Goal: Information Seeking & Learning: Learn about a topic

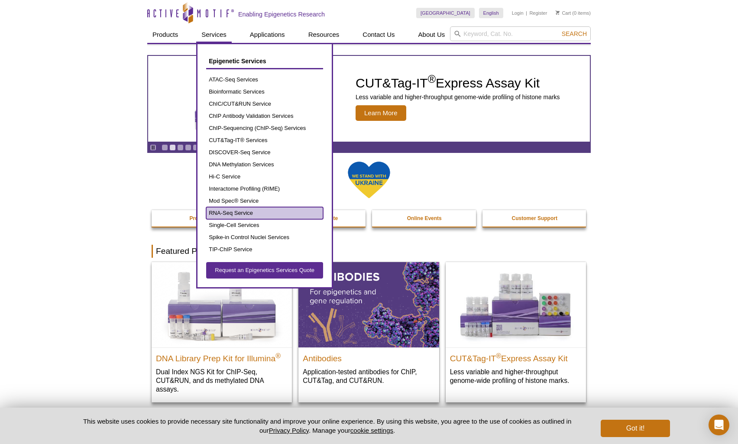
click at [232, 211] on link "RNA-Seq Service" at bounding box center [264, 213] width 117 height 12
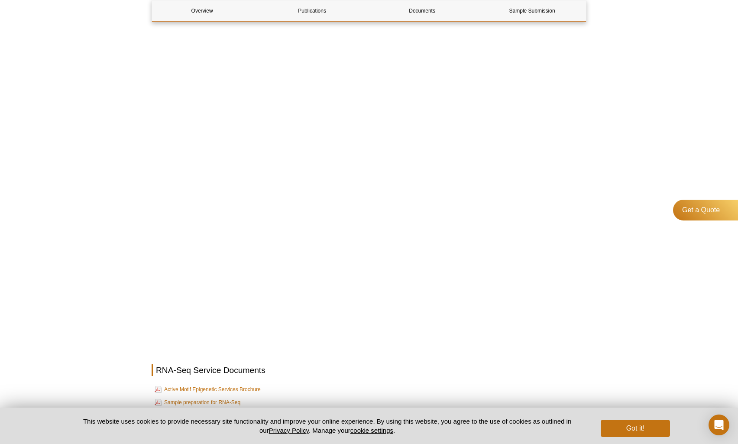
scroll to position [555, 0]
click at [90, 231] on div "Active Motif Logo Enabling Epigenetics Research 0 Search Skip to content Active…" at bounding box center [369, 59] width 738 height 1228
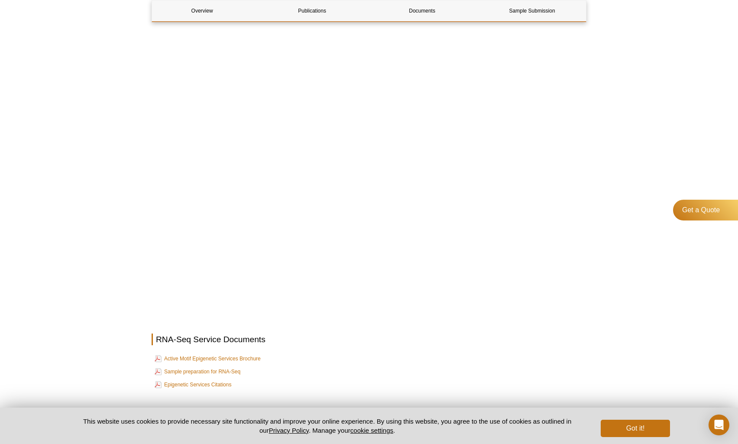
click at [579, 336] on h2 "RNA-Seq Service Documents" at bounding box center [369, 339] width 435 height 12
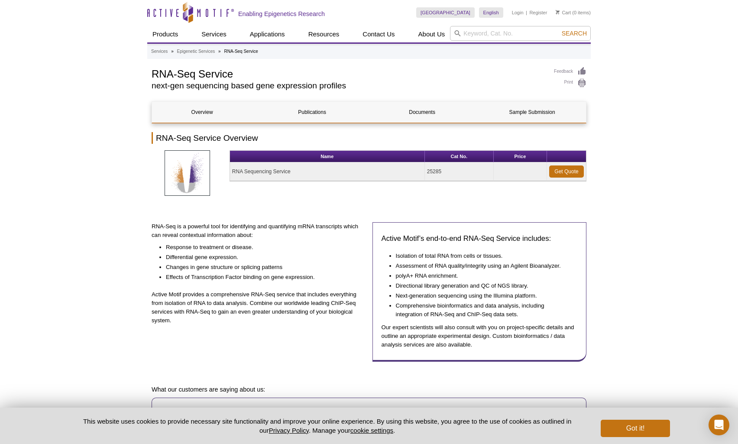
scroll to position [0, 0]
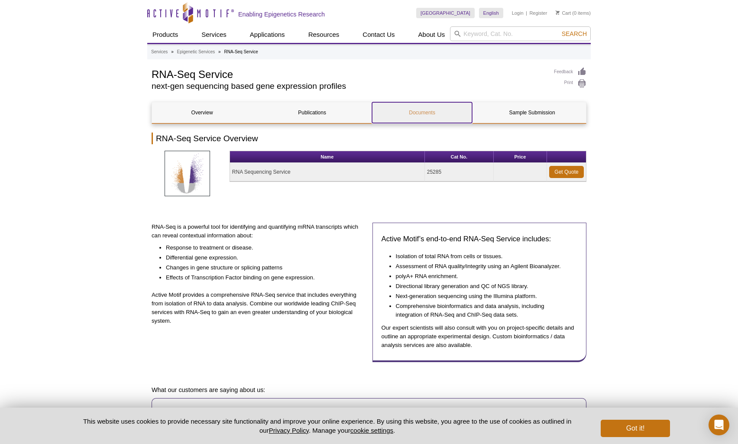
click at [427, 112] on link "Documents" at bounding box center [422, 112] width 100 height 21
click at [496, 35] on input "search" at bounding box center [520, 33] width 141 height 15
type input "trna"
click at [559, 30] on button "Search" at bounding box center [574, 34] width 30 height 8
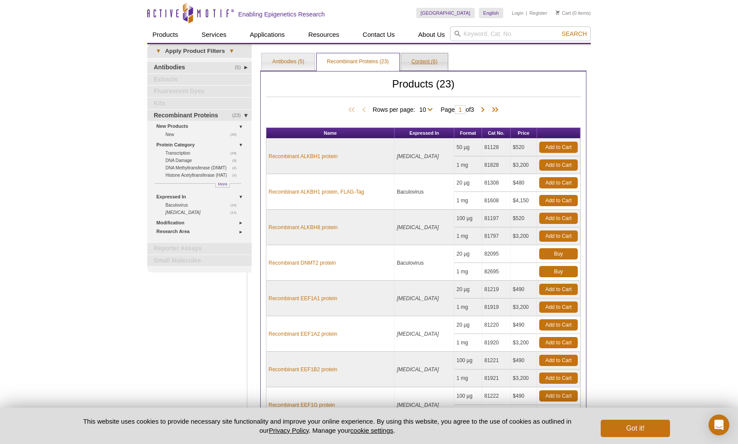
click at [443, 59] on link "Content (6)" at bounding box center [424, 61] width 47 height 17
